Goal: Download file/media

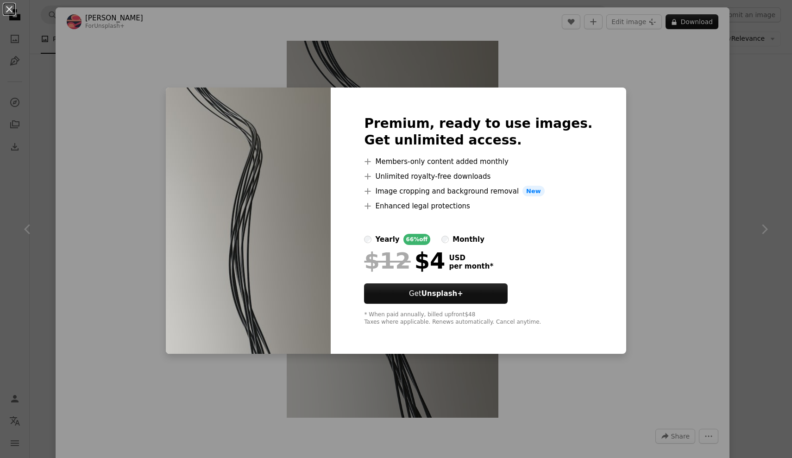
scroll to position [190, 0]
click at [608, 105] on div "An X shape Premium, ready to use images. Get unlimited access. A plus sign Memb…" at bounding box center [396, 229] width 792 height 458
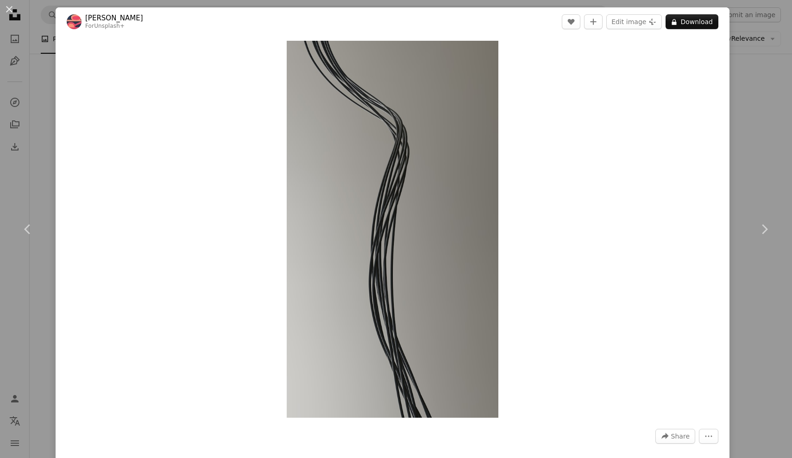
click at [730, 104] on div "Zoom in" at bounding box center [393, 229] width 674 height 386
click at [781, 118] on div "An X shape Chevron left Chevron right [PERSON_NAME] For Unsplash+ A heart A plu…" at bounding box center [396, 229] width 792 height 458
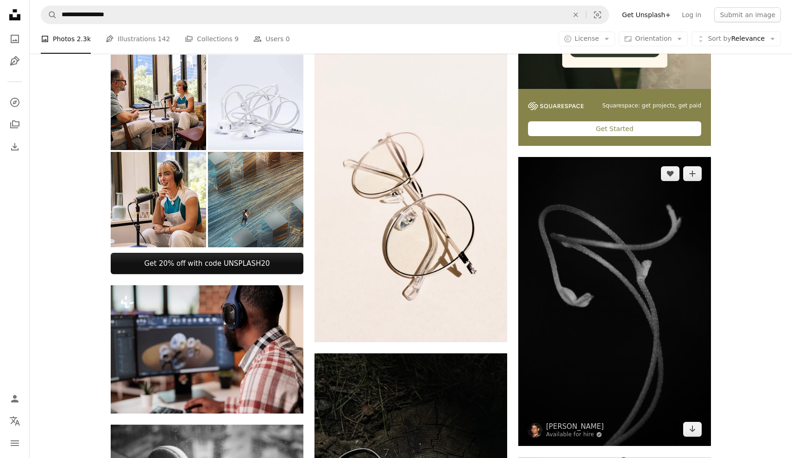
scroll to position [265, 0]
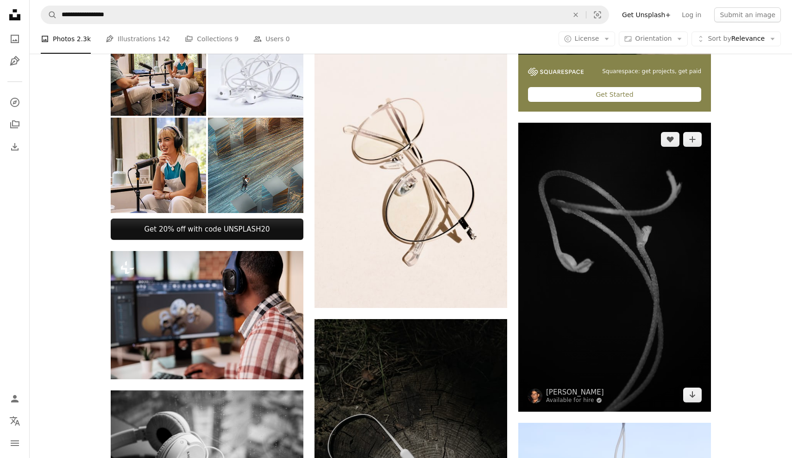
click at [630, 323] on img at bounding box center [614, 267] width 193 height 289
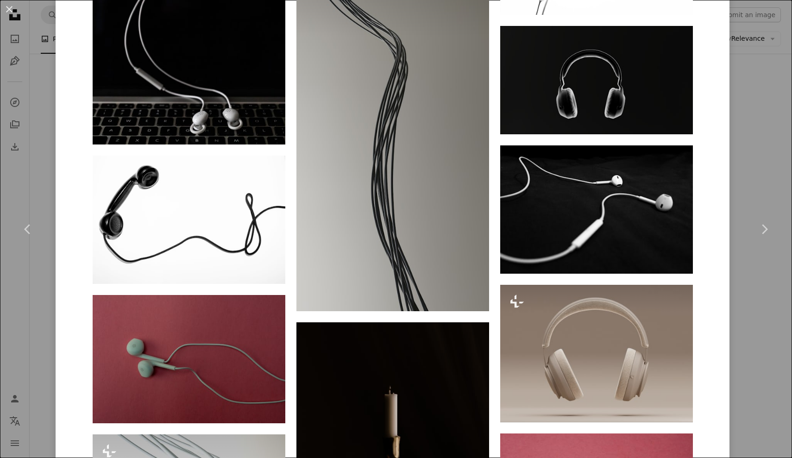
scroll to position [1250, 0]
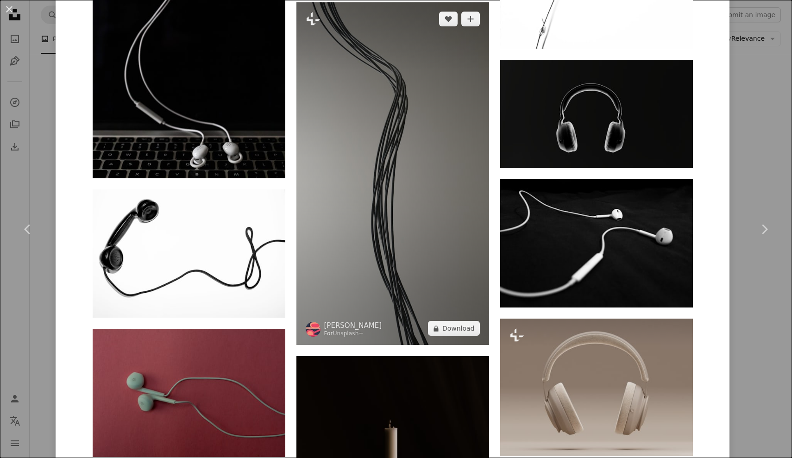
click at [387, 68] on img at bounding box center [392, 173] width 193 height 343
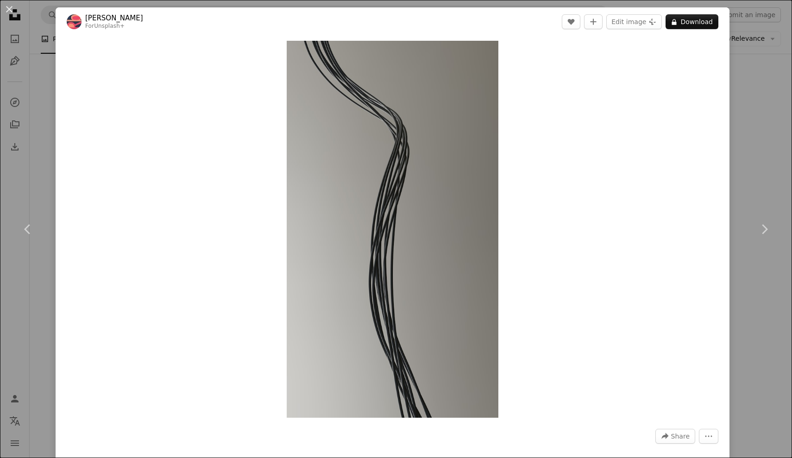
scroll to position [2, 0]
